Goal: Answer question/provide support: Share knowledge or assist other users

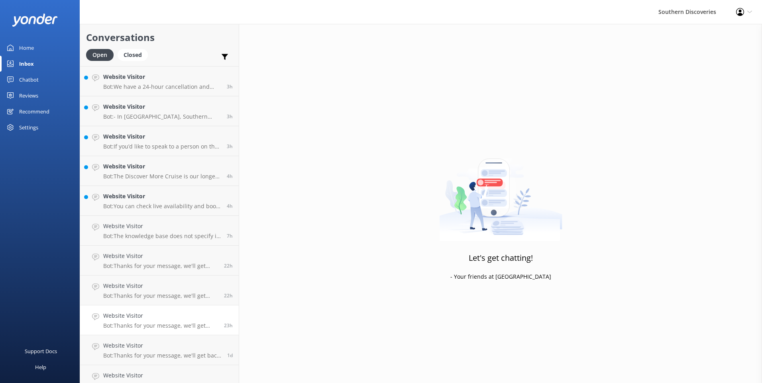
scroll to position [101, 0]
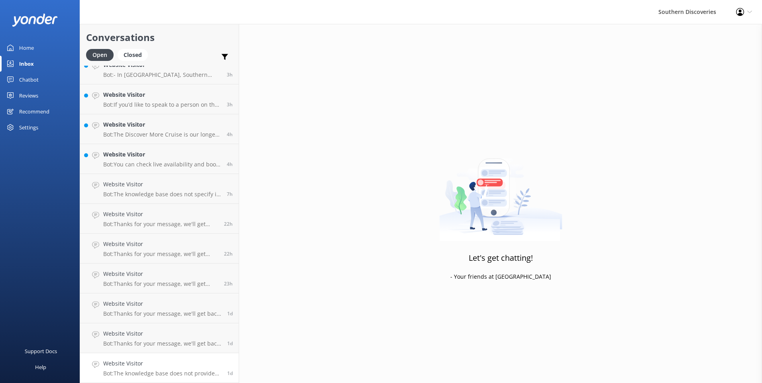
click at [147, 374] on p "Bot: The knowledge base does not provide specific information about purchasing …" at bounding box center [162, 373] width 118 height 7
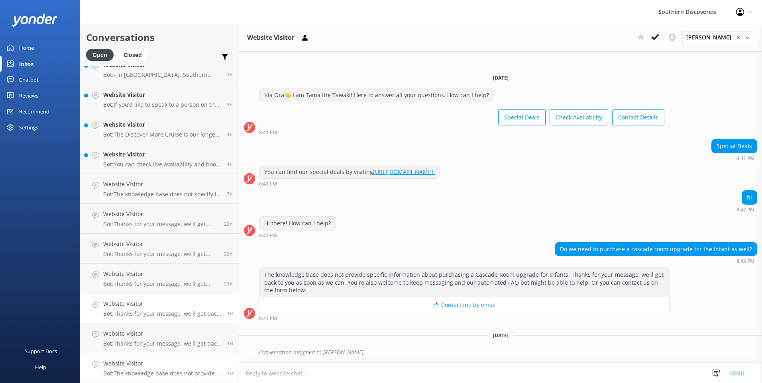
click at [198, 323] on link "Website Visitor Bot: Thanks for your message, we'll get back to you as soon as …" at bounding box center [159, 309] width 159 height 30
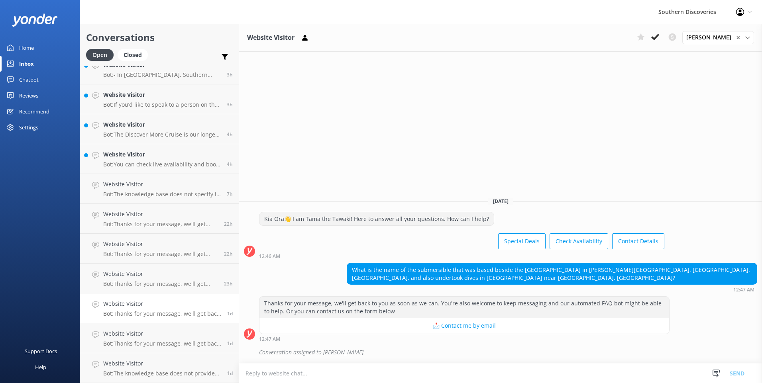
click at [176, 323] on link "Website Visitor Bot: Thanks for your message, we'll get back to you as soon as …" at bounding box center [159, 309] width 159 height 30
click at [168, 330] on h4 "Website Visitor" at bounding box center [162, 334] width 118 height 9
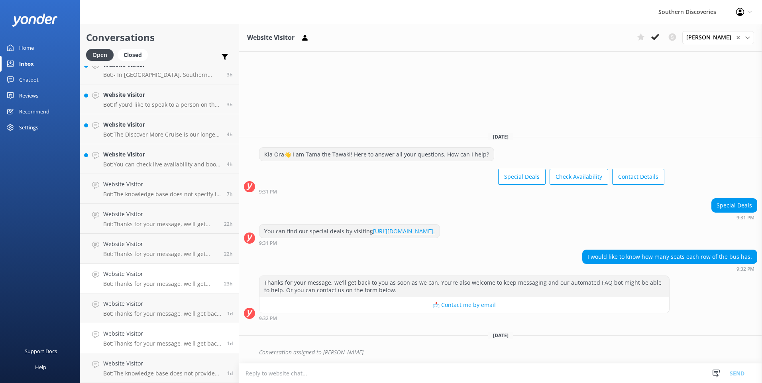
click at [183, 276] on h4 "Website Visitor" at bounding box center [160, 274] width 115 height 9
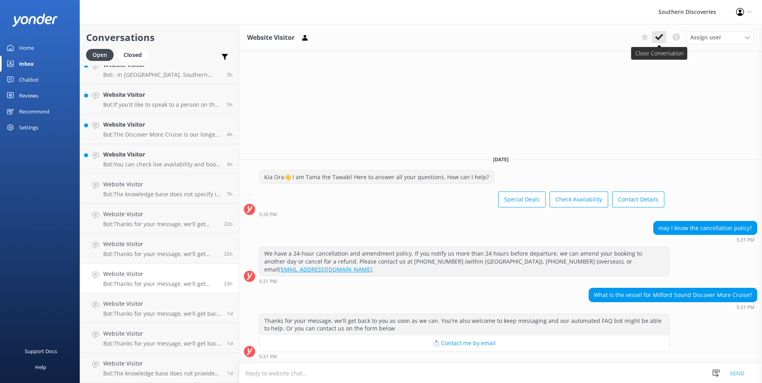
click at [665, 37] on button at bounding box center [659, 37] width 14 height 12
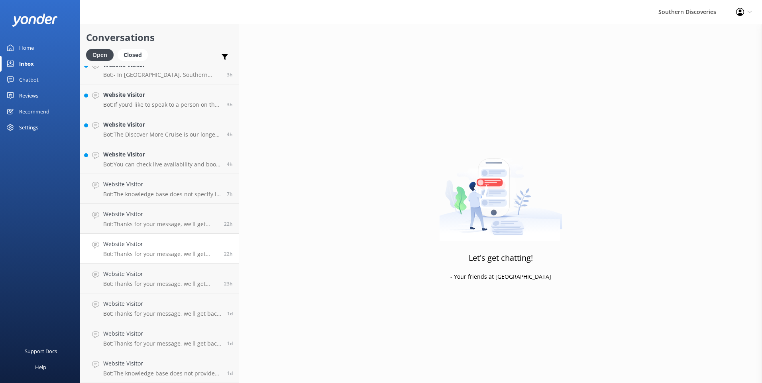
click at [187, 251] on p "Bot: Thanks for your message, we'll get back to you as soon as we can. You're a…" at bounding box center [160, 254] width 115 height 7
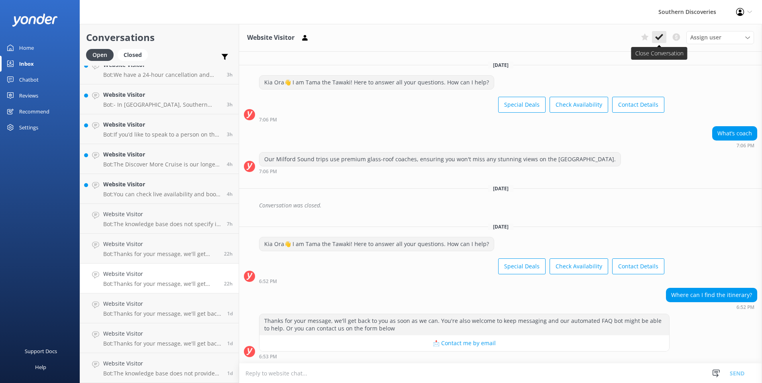
click at [657, 39] on use at bounding box center [659, 37] width 8 height 6
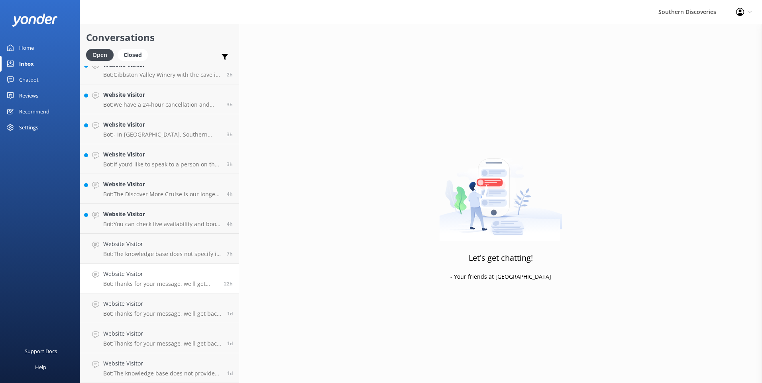
scroll to position [41, 0]
click at [184, 251] on p "Bot: The knowledge base does not specify if there are stops on the way back fro…" at bounding box center [162, 254] width 118 height 7
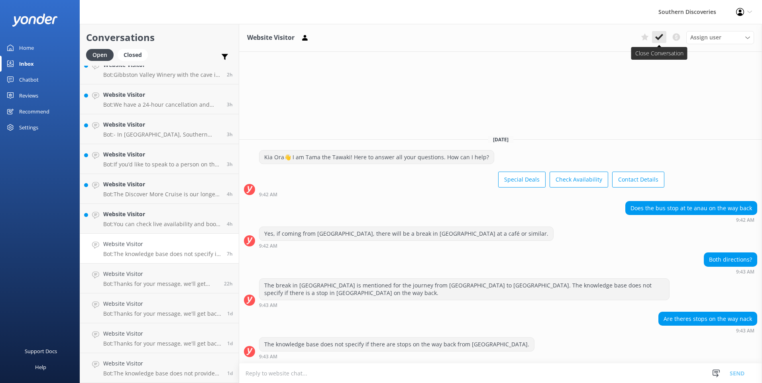
click at [662, 39] on icon at bounding box center [659, 37] width 8 height 8
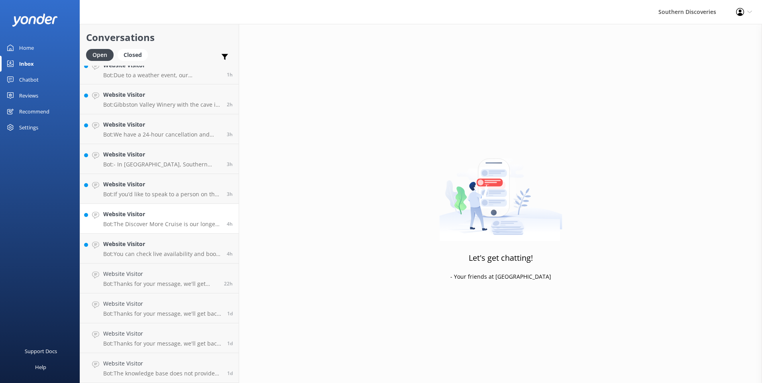
scroll to position [11, 0]
click at [131, 240] on h4 "Website Visitor" at bounding box center [162, 244] width 118 height 9
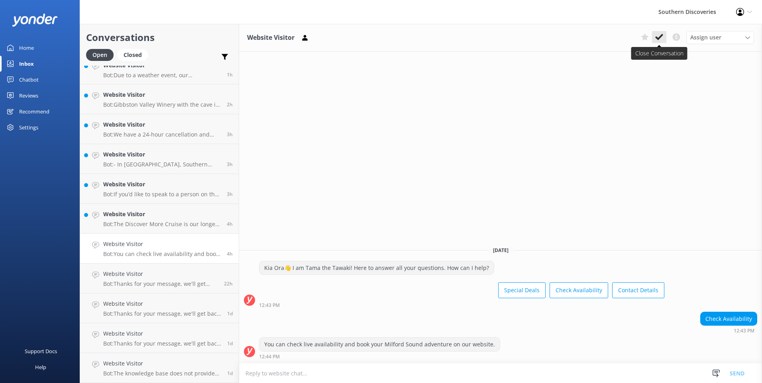
drag, startPoint x: 665, startPoint y: 35, endPoint x: 531, endPoint y: 73, distance: 139.3
click at [663, 37] on button at bounding box center [659, 37] width 14 height 12
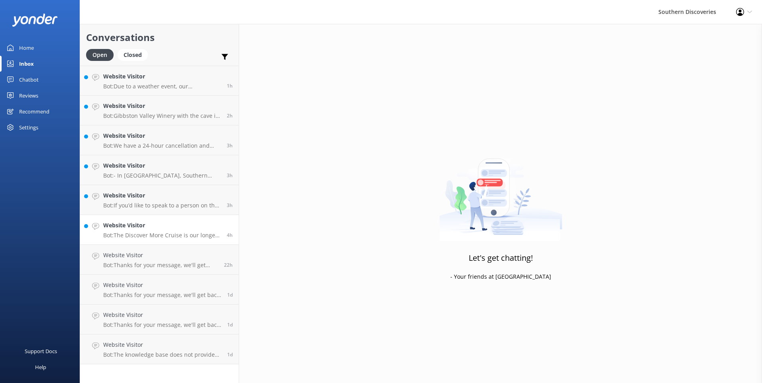
click at [144, 231] on div "Website Visitor Bot: The Discover More Cruise is our longest cruise for a deepe…" at bounding box center [162, 230] width 118 height 18
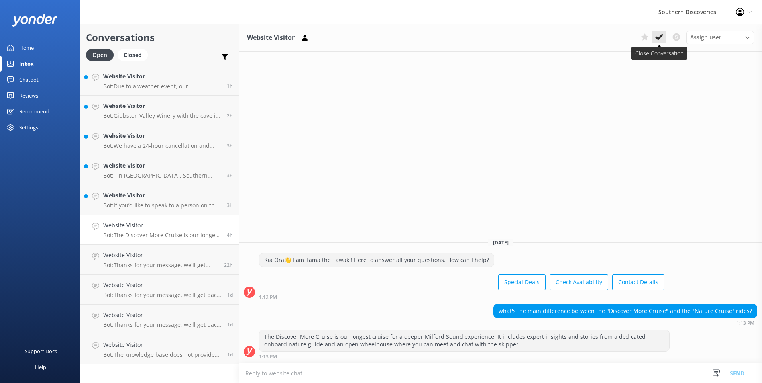
click at [665, 38] on button at bounding box center [659, 37] width 14 height 12
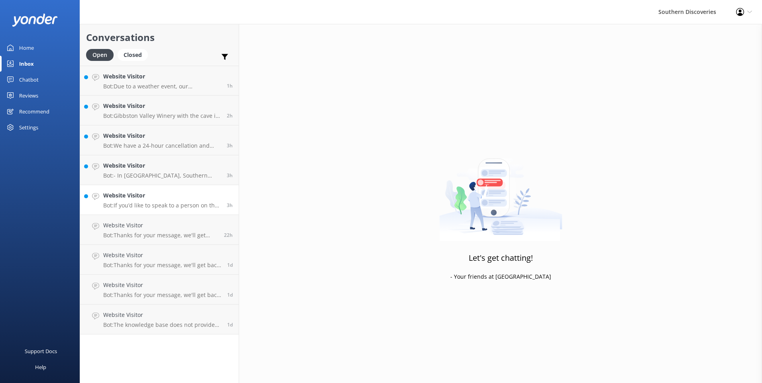
click at [138, 200] on div "Website Visitor Bot: If you’d like to speak to a person on the Southern Discove…" at bounding box center [162, 200] width 118 height 18
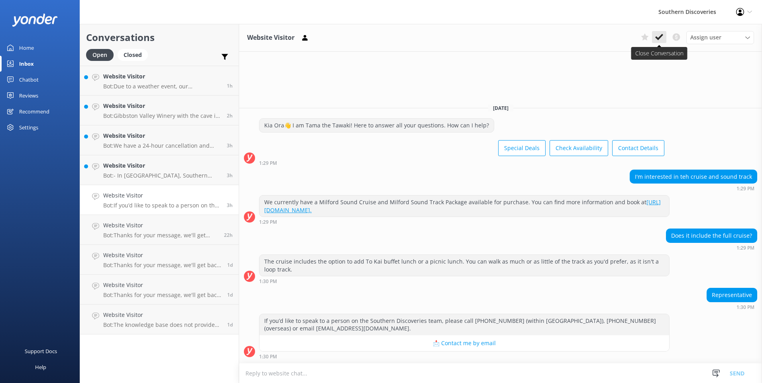
click at [661, 38] on icon at bounding box center [659, 37] width 8 height 8
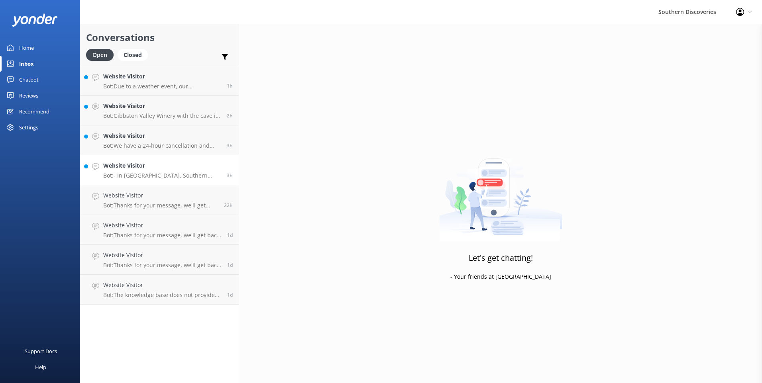
click at [185, 171] on div "Website Visitor Bot: - In [GEOGRAPHIC_DATA], Southern Discoveries does not offe…" at bounding box center [162, 170] width 118 height 18
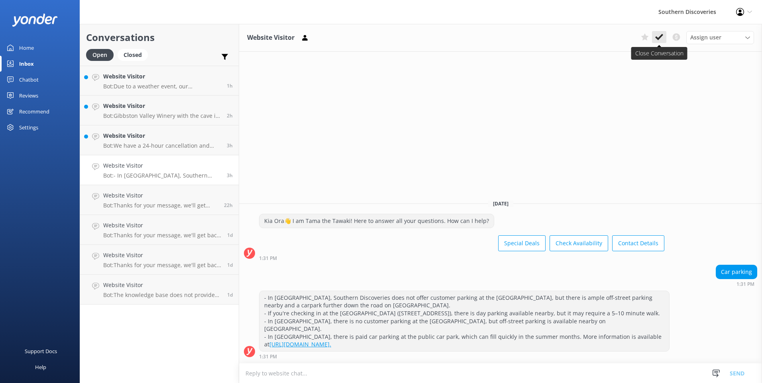
click at [656, 38] on use at bounding box center [659, 37] width 8 height 6
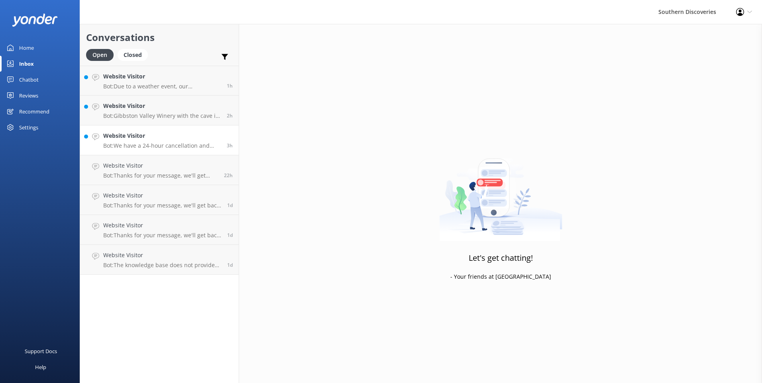
click at [168, 142] on p "Bot: We have a 24-hour cancellation and amendment policy. To cancel your reserv…" at bounding box center [162, 145] width 118 height 7
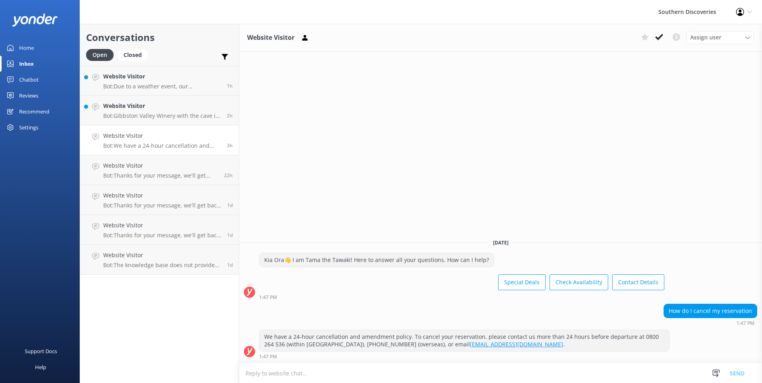
click at [676, 35] on icon at bounding box center [676, 37] width 10 height 10
click at [664, 39] on button at bounding box center [659, 37] width 14 height 12
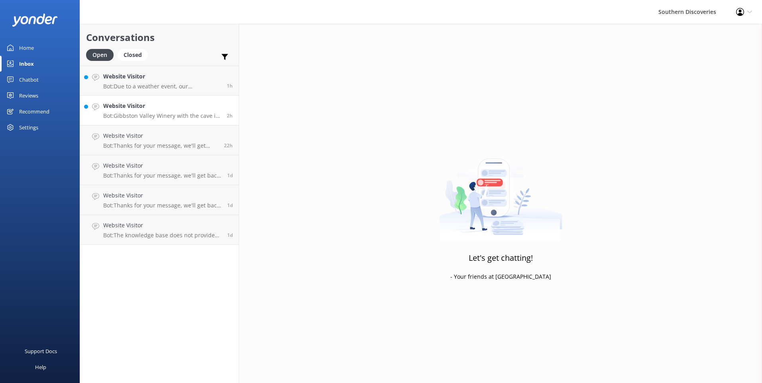
click at [171, 112] on div "Website Visitor Bot: Gibbston Valley Winery with the cave is not included in th…" at bounding box center [162, 111] width 118 height 18
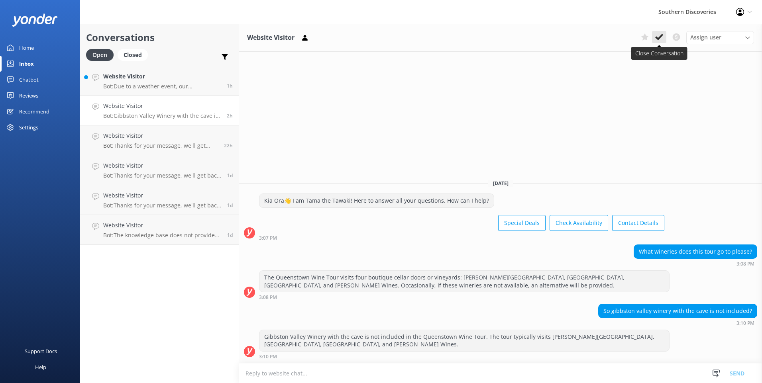
click at [663, 35] on button at bounding box center [659, 37] width 14 height 12
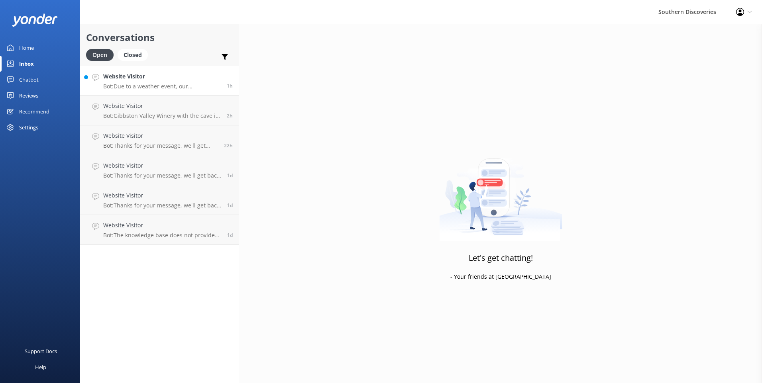
click at [185, 84] on p "Bot: Due to a weather event, our Underwater Observatory has sustained some dama…" at bounding box center [162, 86] width 118 height 7
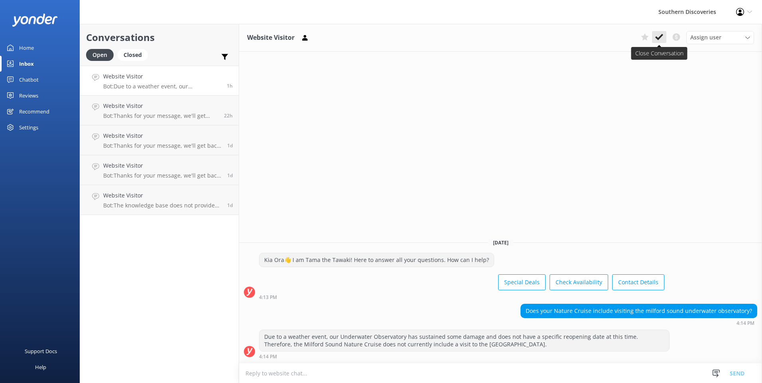
click at [657, 36] on icon at bounding box center [659, 37] width 8 height 8
